Goal: Task Accomplishment & Management: Use online tool/utility

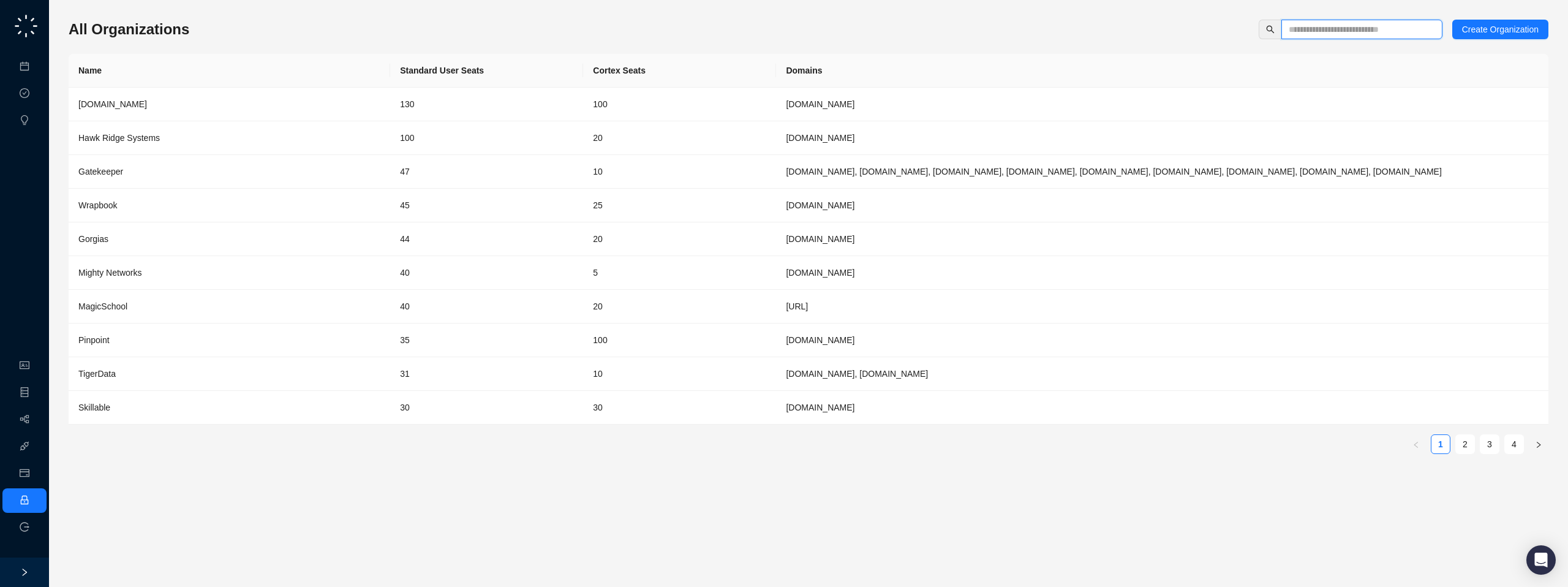
click at [1356, 31] on input "text" at bounding box center [1357, 29] width 137 height 13
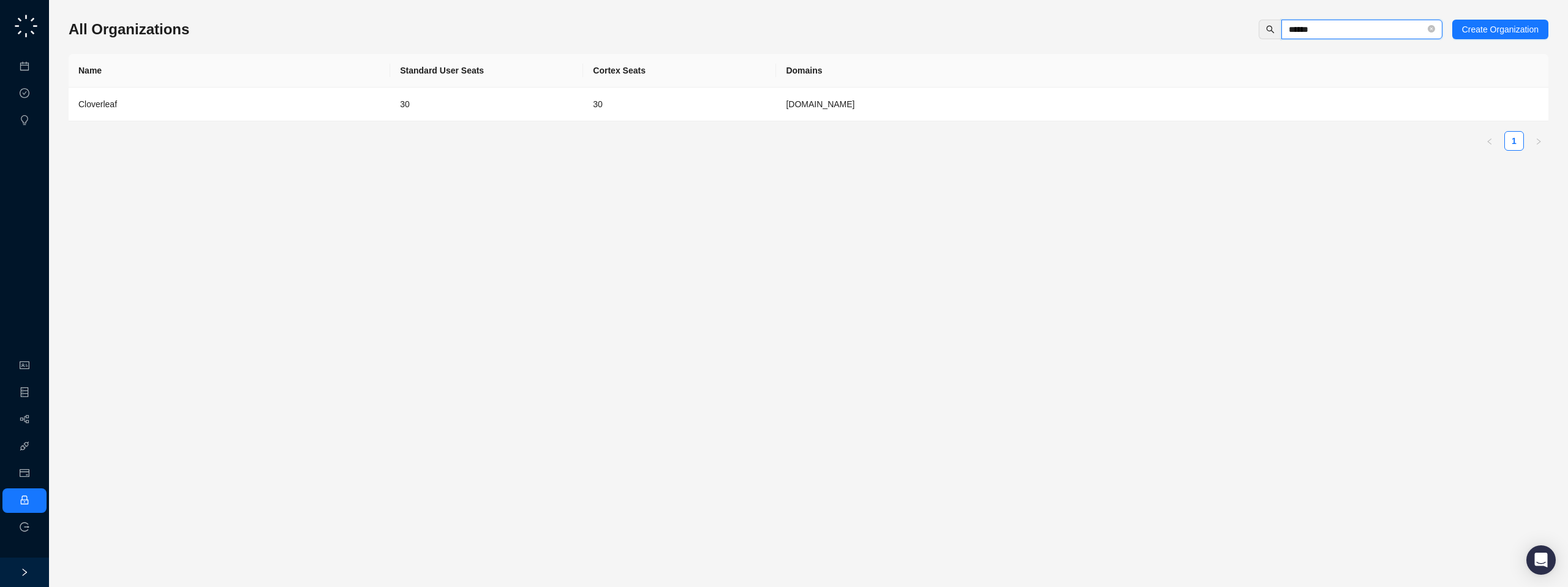
type input "******"
click at [593, 116] on td "30" at bounding box center [679, 105] width 193 height 33
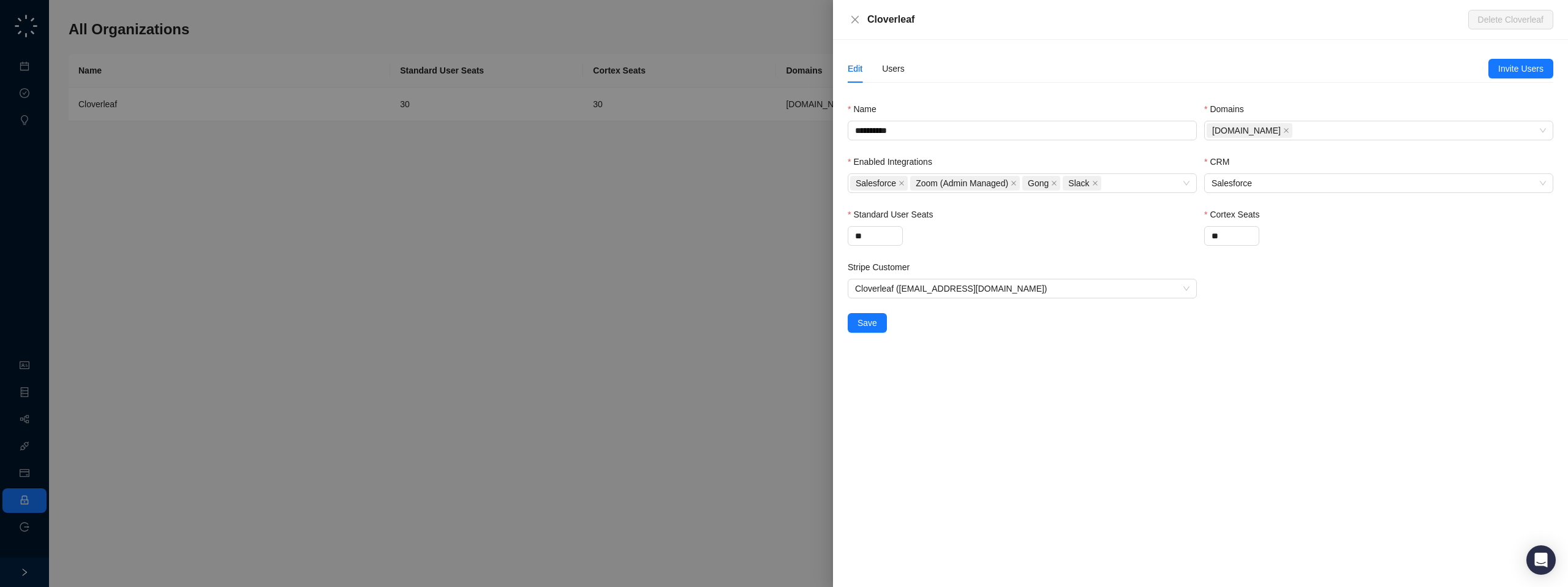
click at [906, 73] on div "Edit Users" at bounding box center [1168, 68] width 641 height 28
click at [902, 72] on div "Users" at bounding box center [893, 68] width 23 height 13
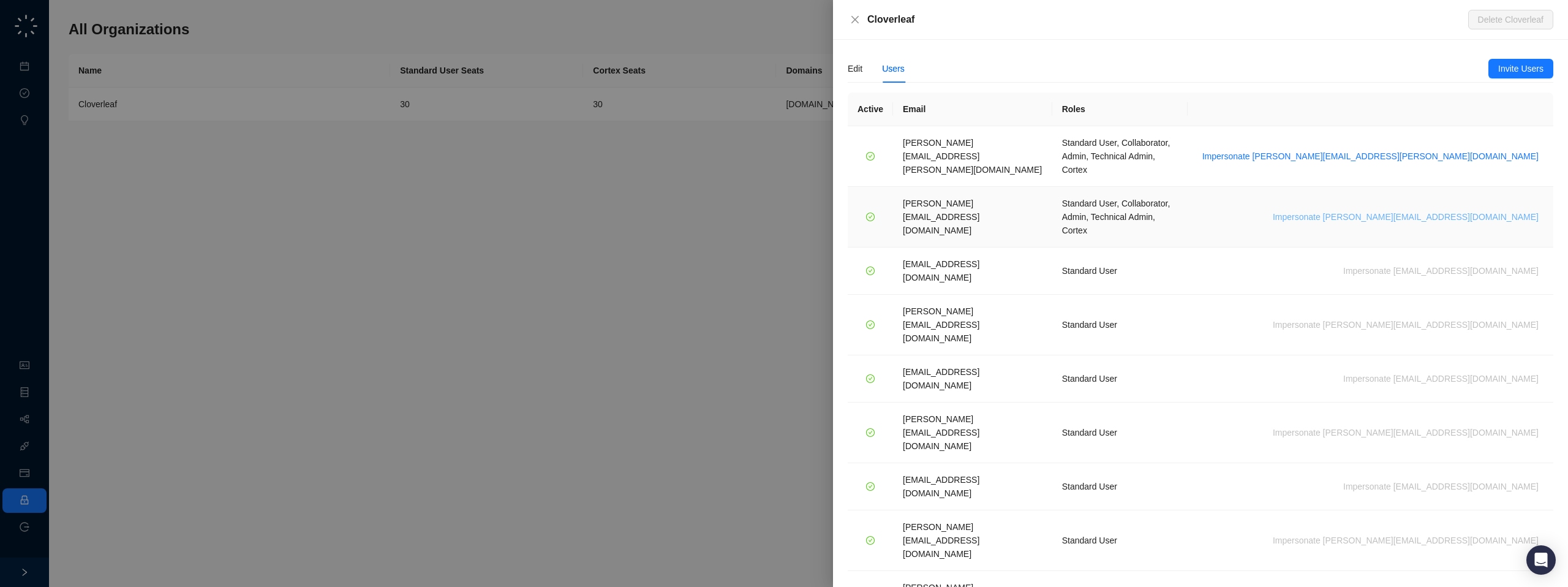
click at [1464, 211] on span "Impersonate katie@cloverleaf.me" at bounding box center [1406, 217] width 266 height 13
